Goal: Book appointment/travel/reservation

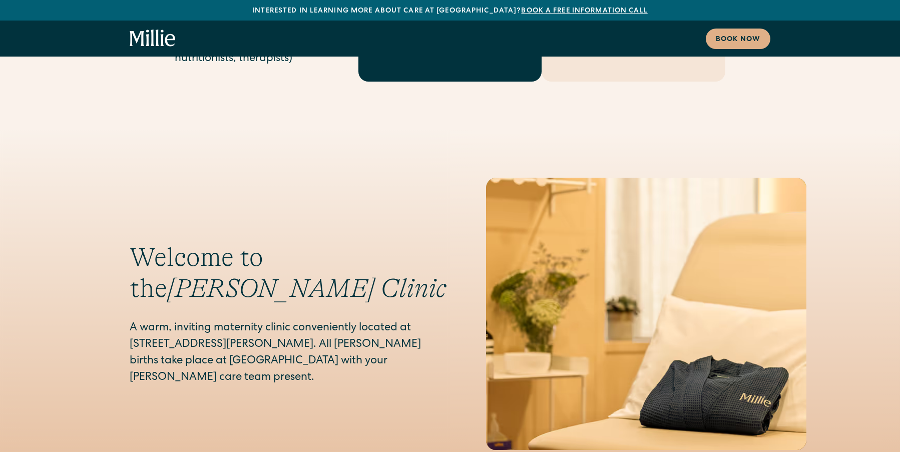
scroll to position [4853, 0]
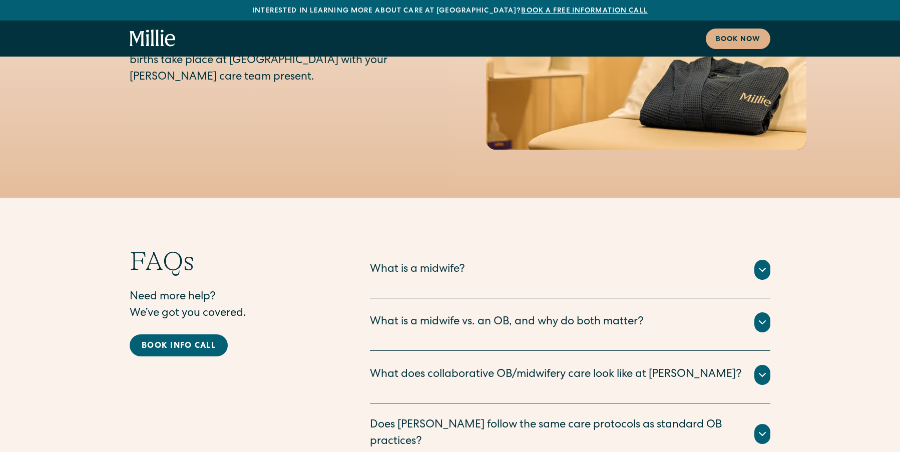
click at [764, 264] on icon at bounding box center [762, 270] width 12 height 12
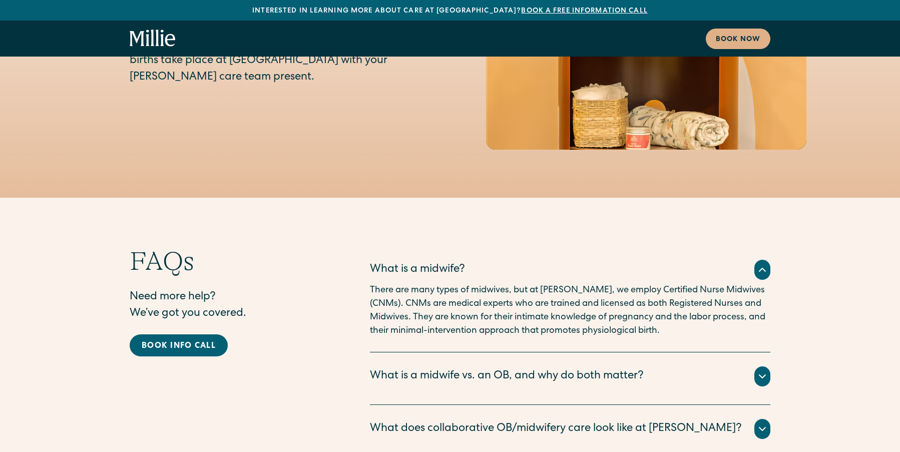
click at [765, 264] on icon at bounding box center [762, 270] width 12 height 12
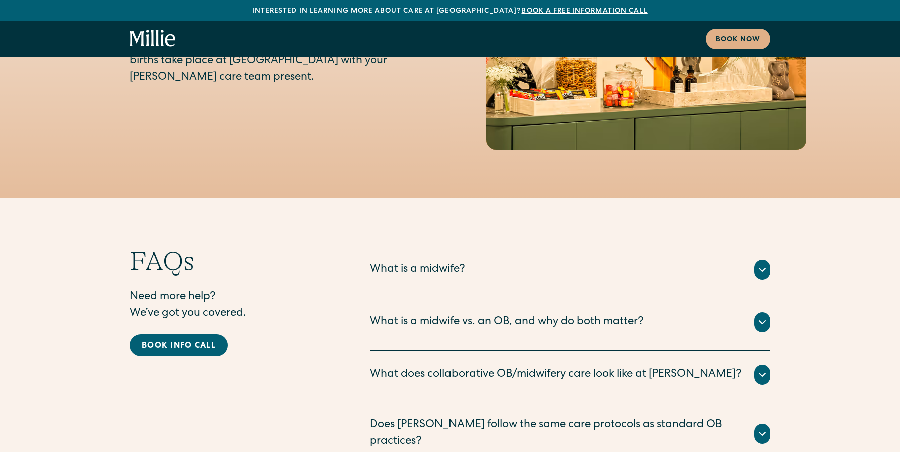
click at [762, 316] on icon at bounding box center [762, 322] width 12 height 12
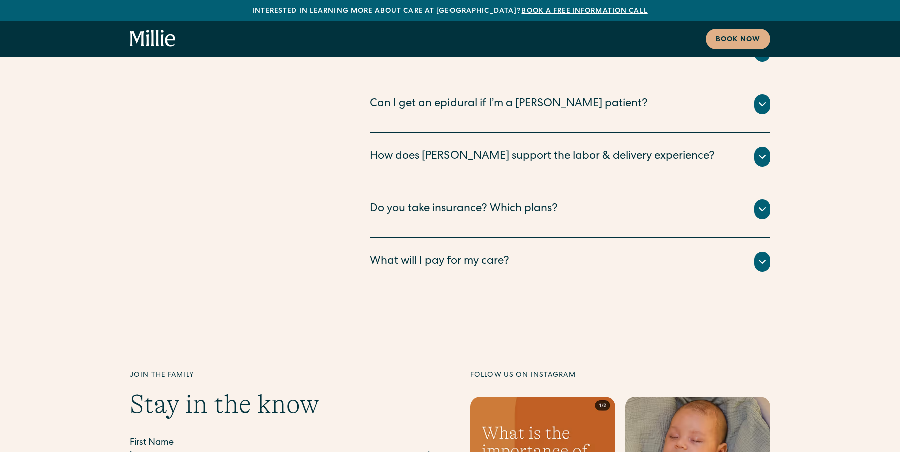
scroll to position [5753, 0]
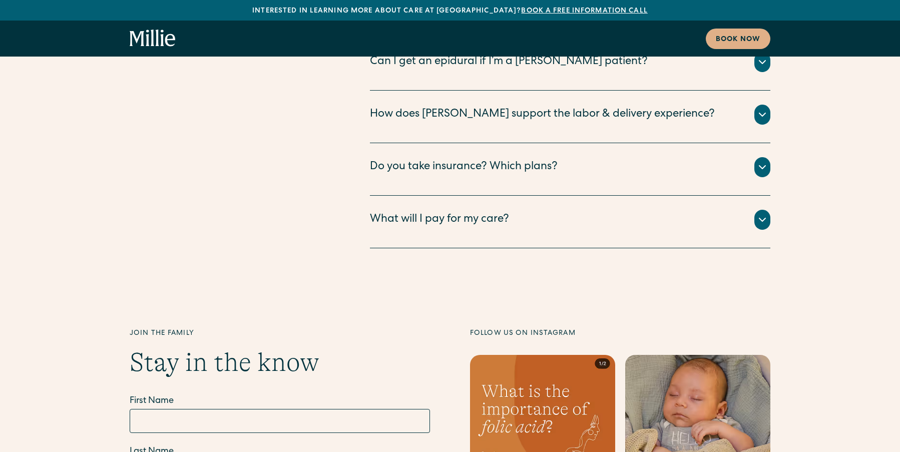
click at [481, 196] on div "What will I pay for my care? All your clinical appointments at Millie, lab test…" at bounding box center [570, 222] width 400 height 53
click at [477, 212] on div "What will I pay for my care?" at bounding box center [439, 220] width 139 height 17
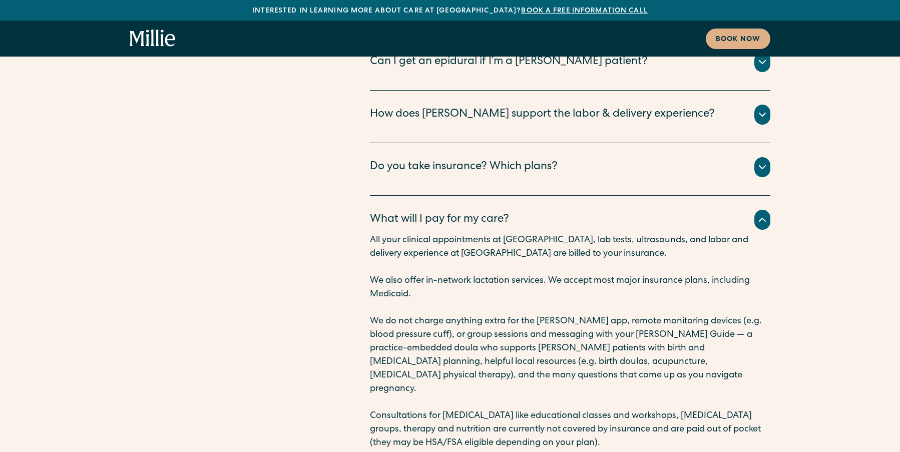
scroll to position [6053, 0]
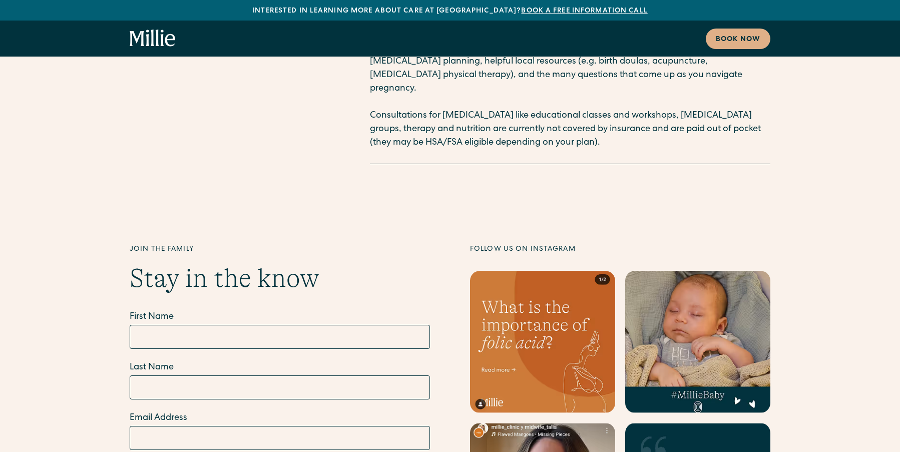
click at [569, 11] on link "Book a free information call" at bounding box center [584, 11] width 126 height 7
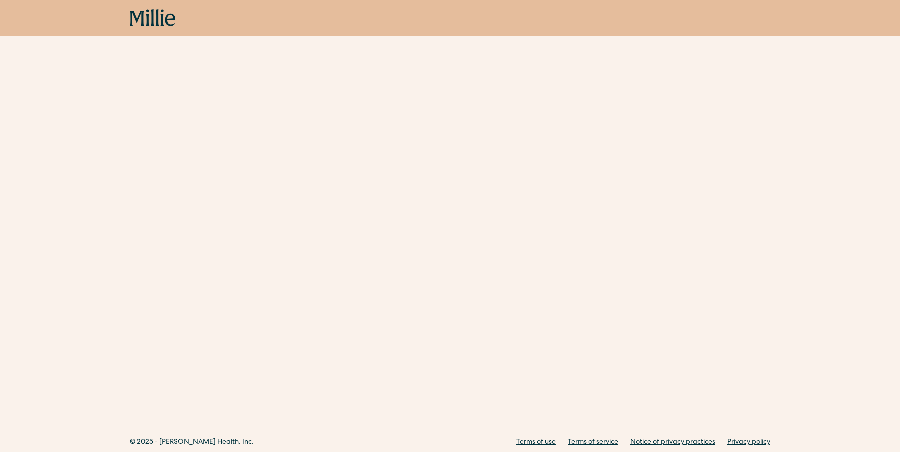
scroll to position [344, 0]
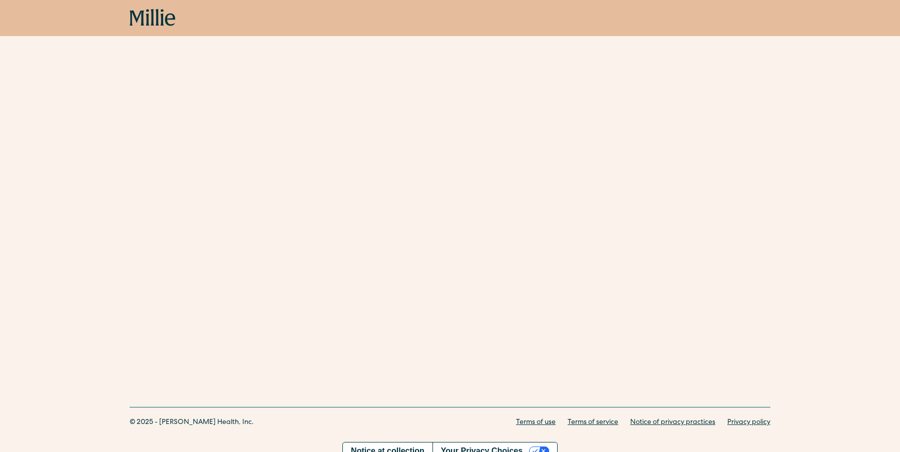
click at [155, 19] on icon at bounding box center [153, 18] width 46 height 18
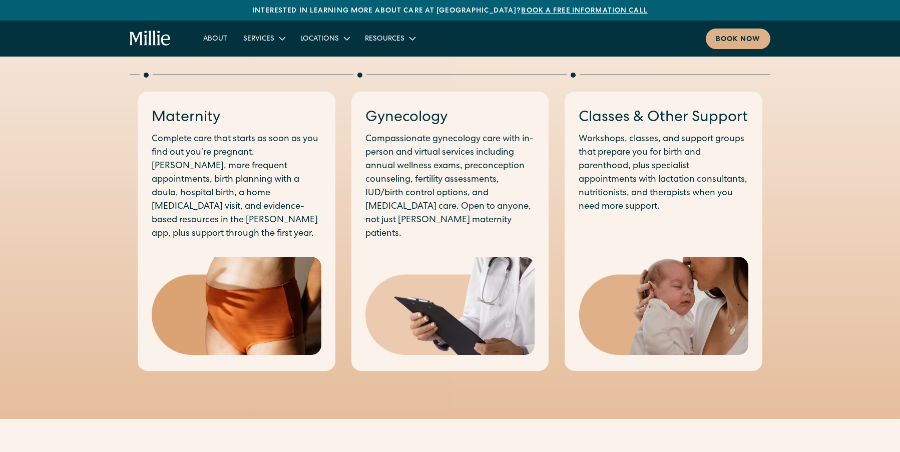
scroll to position [550, 0]
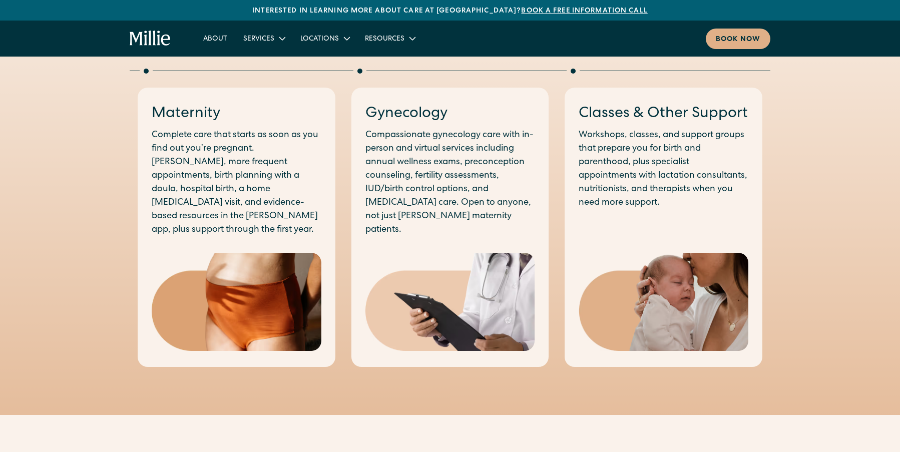
click at [490, 214] on p "Compassionate gynecology care with in-person and virtual services including ann…" at bounding box center [450, 183] width 170 height 108
drag, startPoint x: 433, startPoint y: 226, endPoint x: 436, endPoint y: 245, distance: 18.8
click at [434, 226] on div "Gynecology Compassionate gynecology care with in-person and virtual services in…" at bounding box center [450, 228] width 198 height 280
click at [428, 285] on img at bounding box center [450, 302] width 170 height 99
click at [431, 156] on p "Compassionate gynecology care with in-person and virtual services including ann…" at bounding box center [450, 183] width 170 height 108
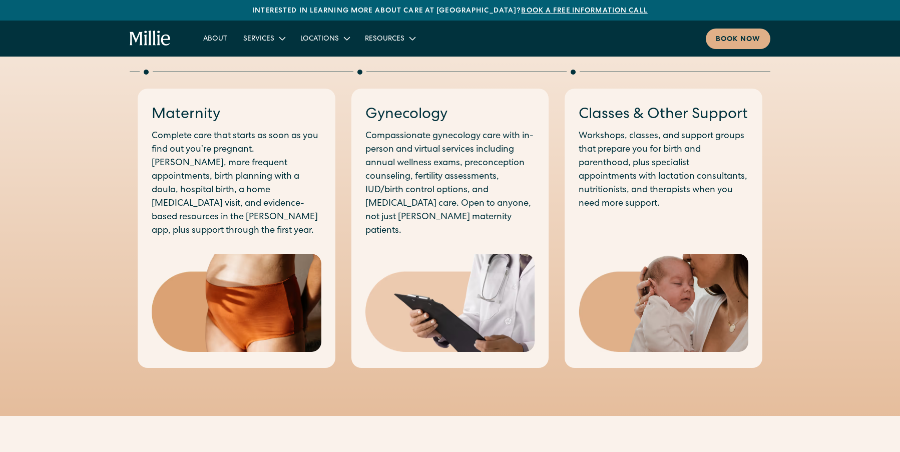
scroll to position [400, 0]
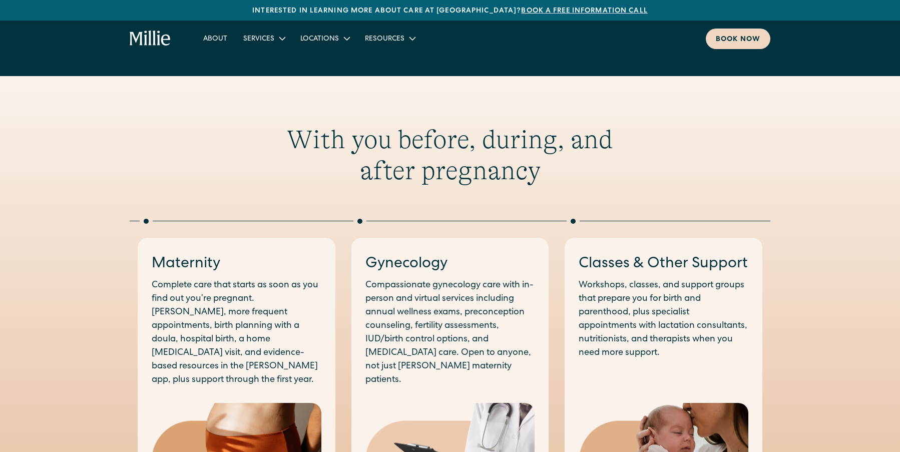
click at [739, 41] on div "Book now" at bounding box center [737, 40] width 45 height 11
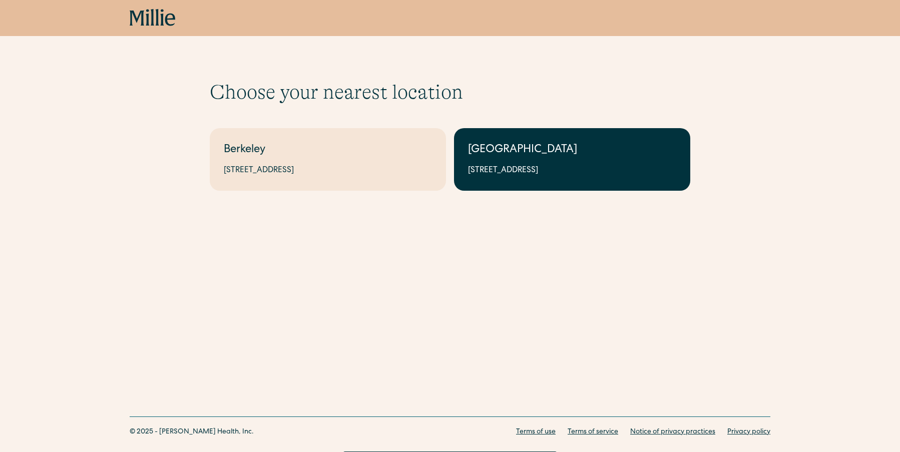
click at [569, 168] on div "1471 Saratoga Ave, Suite 101, San Jose, CA 95129" at bounding box center [572, 171] width 208 height 12
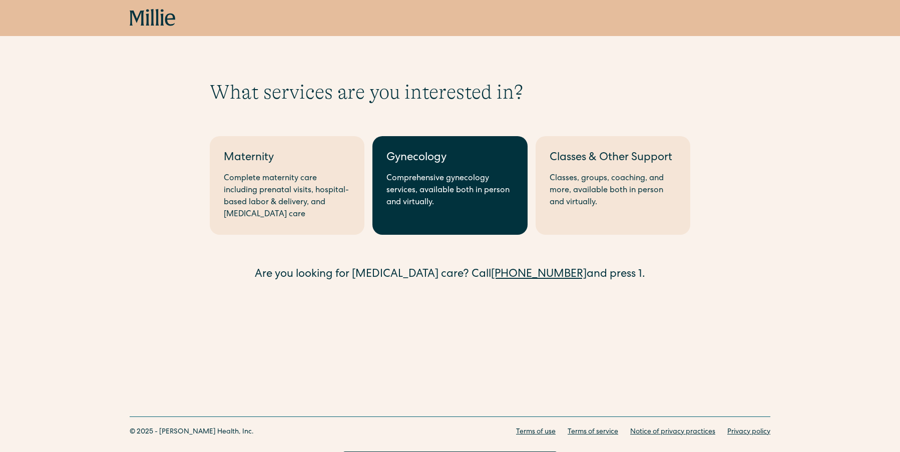
click at [452, 208] on div "Comprehensive gynecology services, available both in person and virtually." at bounding box center [449, 191] width 127 height 36
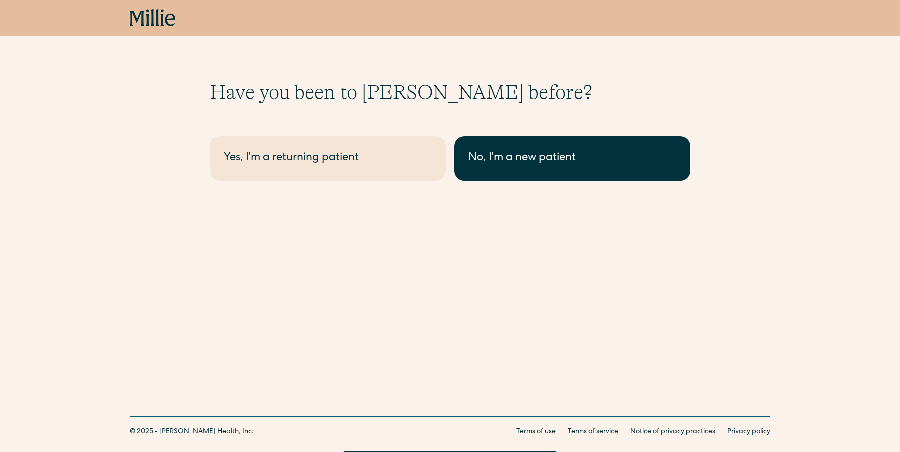
click at [539, 149] on link "No, I'm a new patient" at bounding box center [572, 158] width 236 height 45
